Goal: Transaction & Acquisition: Purchase product/service

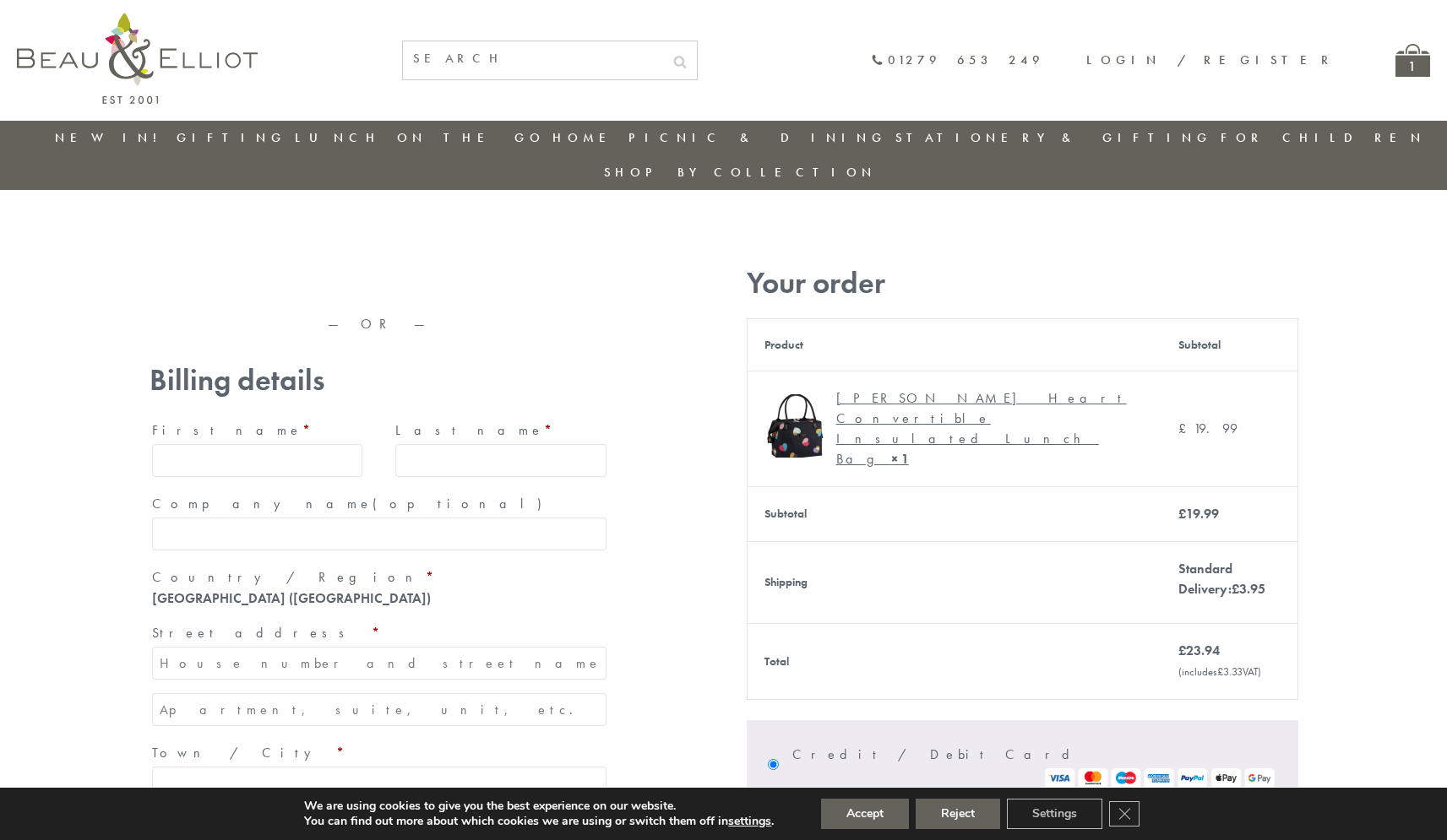
type input "[EMAIL_ADDRESS][DOMAIN_NAME]"
type input "[PERSON_NAME]"
type input "23, [GEOGRAPHIC_DATA], [GEOGRAPHIC_DATA]"
type input "[GEOGRAPHIC_DATA]"
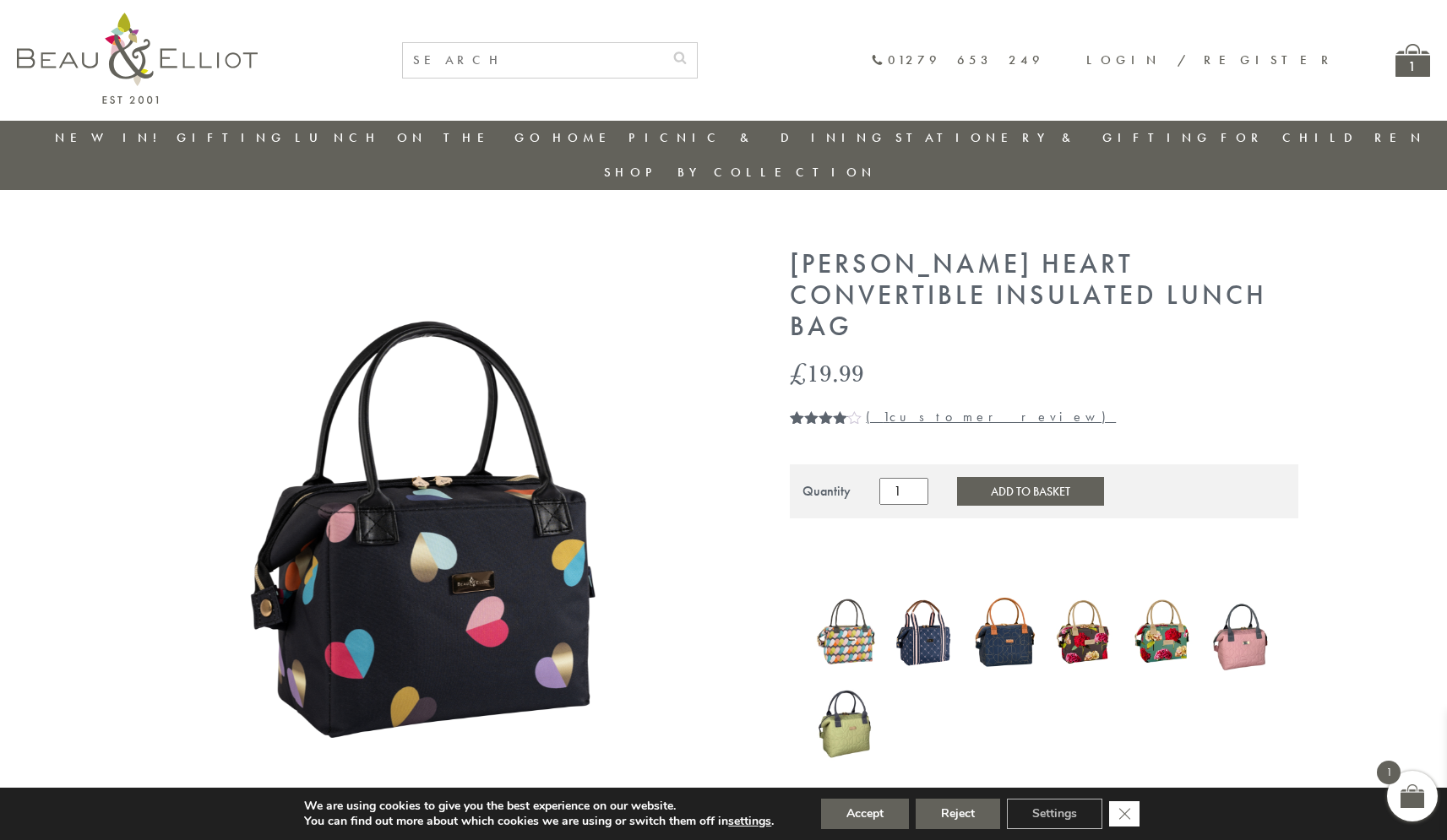
click at [1126, 814] on icon "Close GDPR Cookie Banner" at bounding box center [1123, 813] width 30 height 26
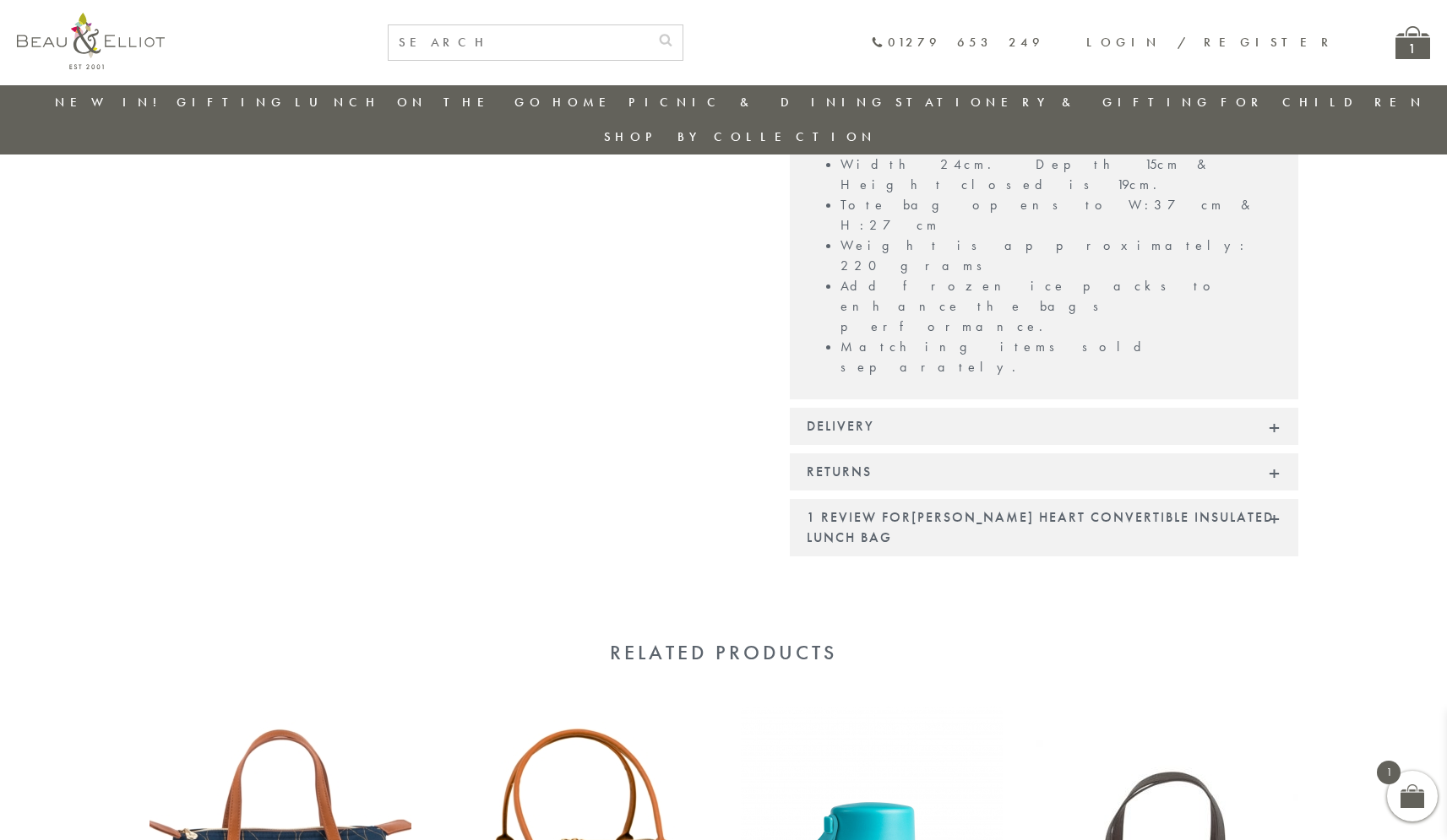
scroll to position [1388, 0]
